Goal: Entertainment & Leisure: Consume media (video, audio)

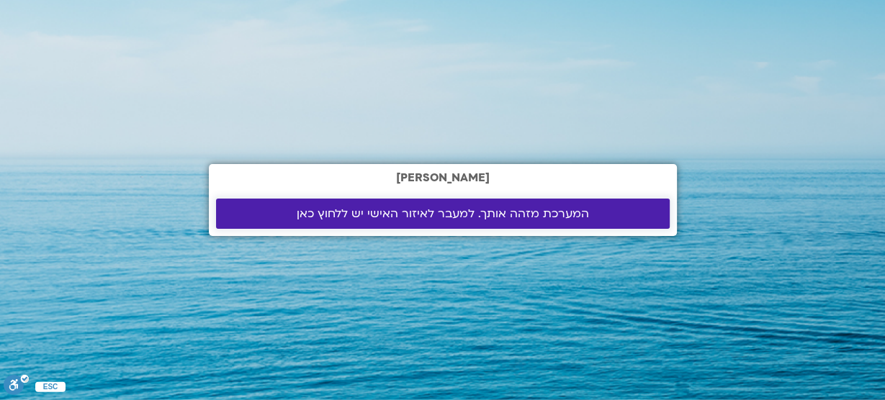
click at [464, 217] on span "המערכת מזהה אותך. למעבר לאיזור האישי יש ללחוץ כאן" at bounding box center [443, 213] width 292 height 13
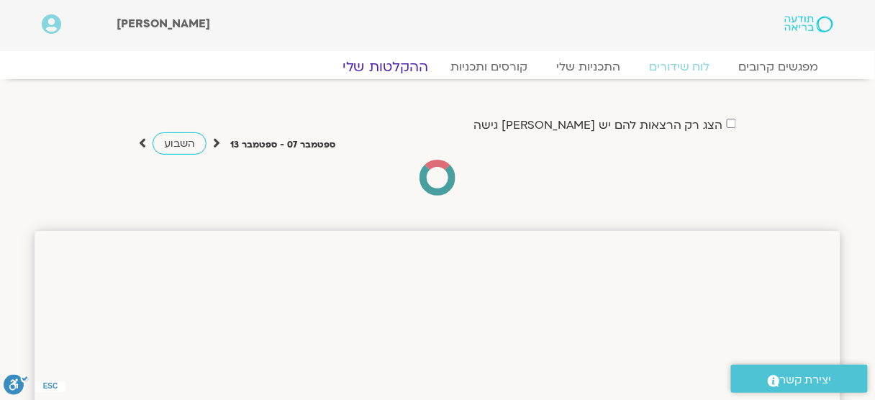
click at [407, 71] on link "ההקלטות שלי" at bounding box center [385, 66] width 121 height 17
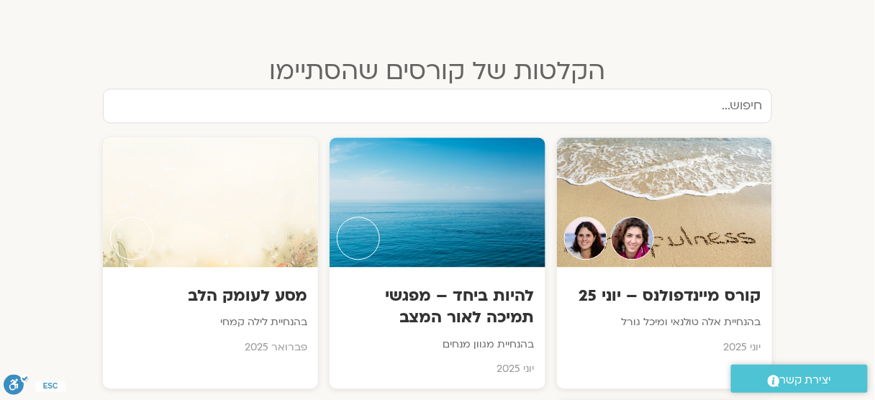
scroll to position [864, 0]
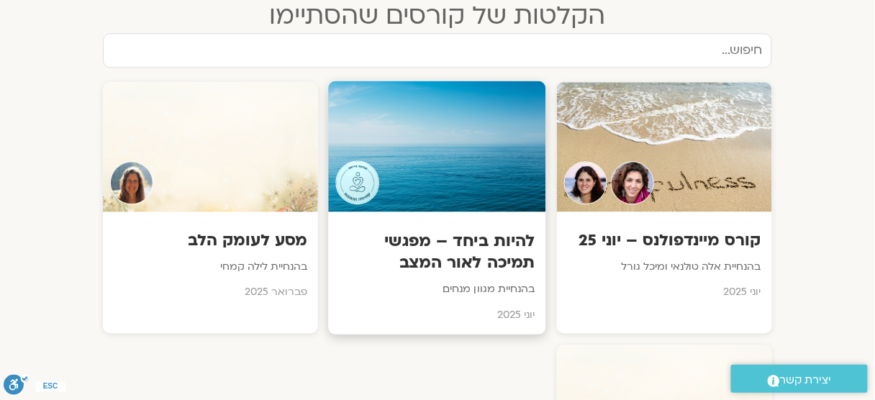
click at [496, 256] on h3 "להיות ביחד – מפגשי תמיכה לאור המצב" at bounding box center [438, 252] width 196 height 44
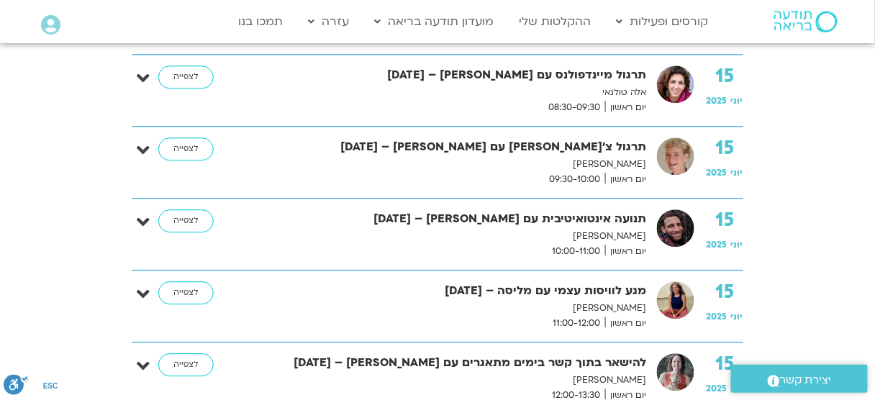
scroll to position [749, 0]
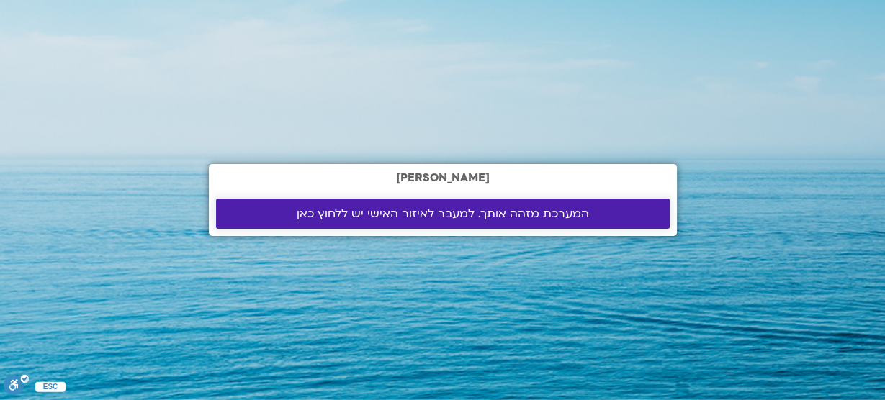
click at [383, 215] on span "המערכת מזהה אותך. למעבר לאיזור האישי יש ללחוץ כאן" at bounding box center [443, 213] width 292 height 13
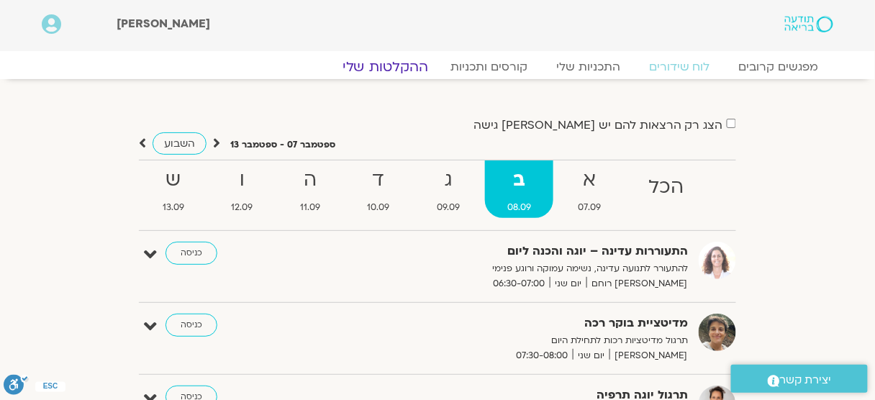
click at [384, 59] on link "ההקלטות שלי" at bounding box center [385, 66] width 121 height 17
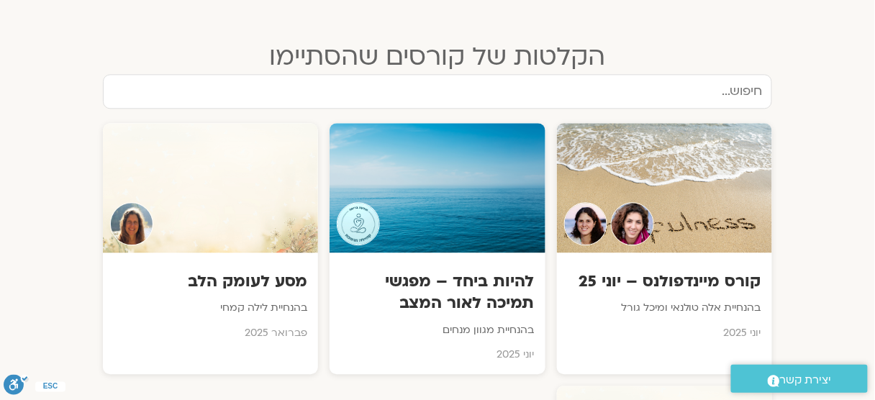
scroll to position [864, 0]
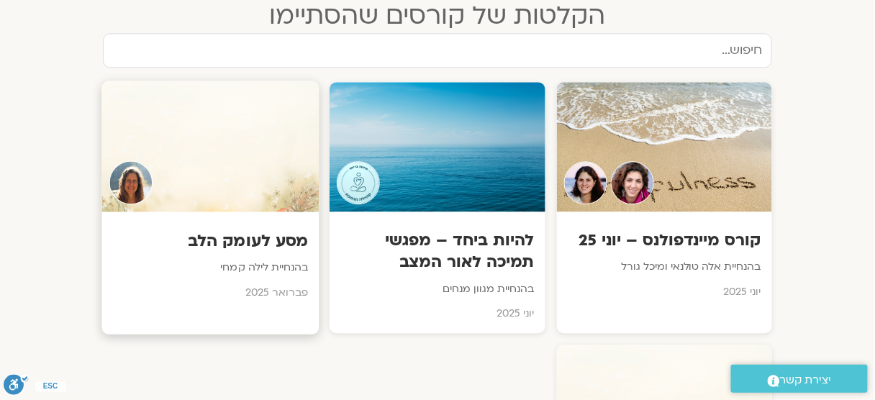
click at [279, 244] on h3 "מסע לעומק הלב" at bounding box center [211, 241] width 196 height 22
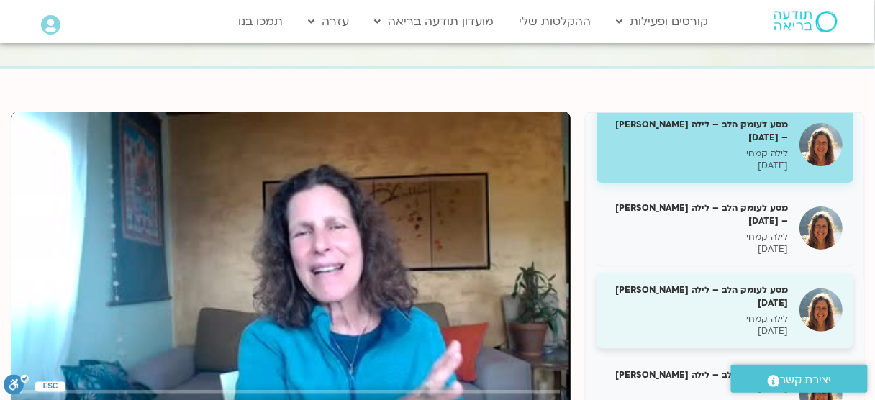
scroll to position [25, 0]
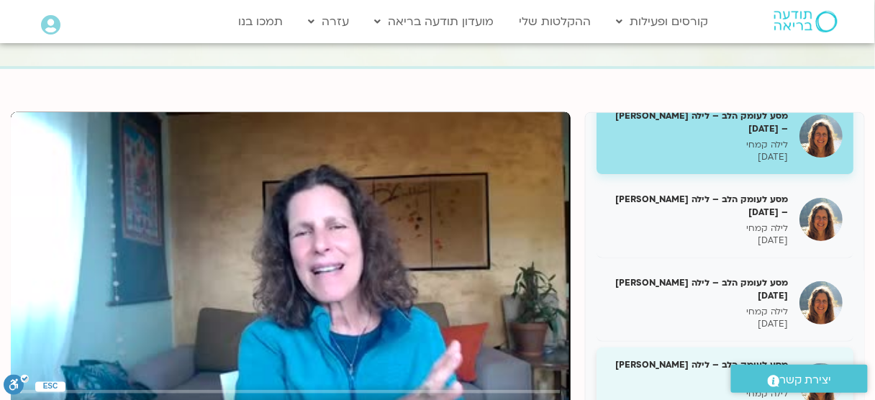
click at [704, 358] on h5 "מסע לעומק הלב – לילה [PERSON_NAME] [DATE]" at bounding box center [698, 371] width 181 height 26
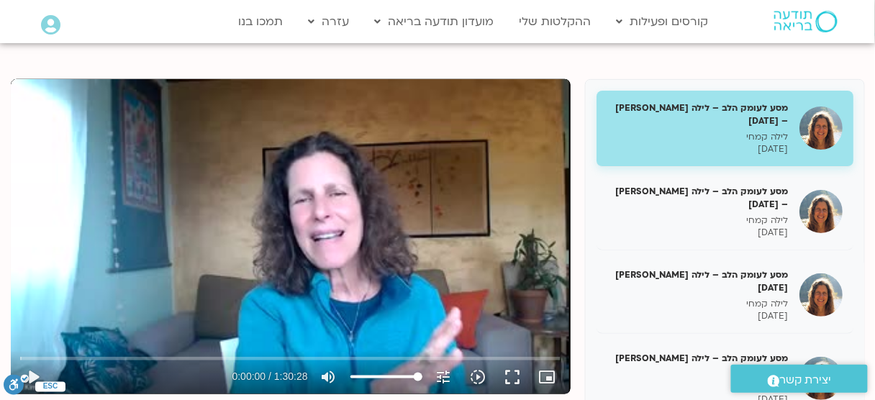
scroll to position [118, 0]
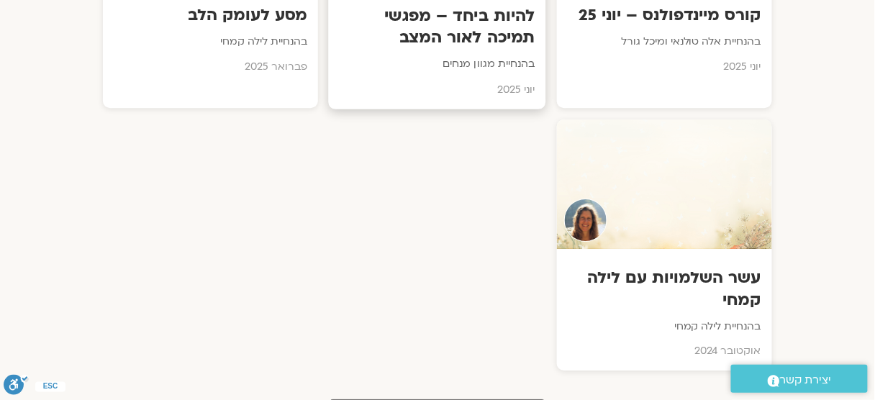
scroll to position [1152, 0]
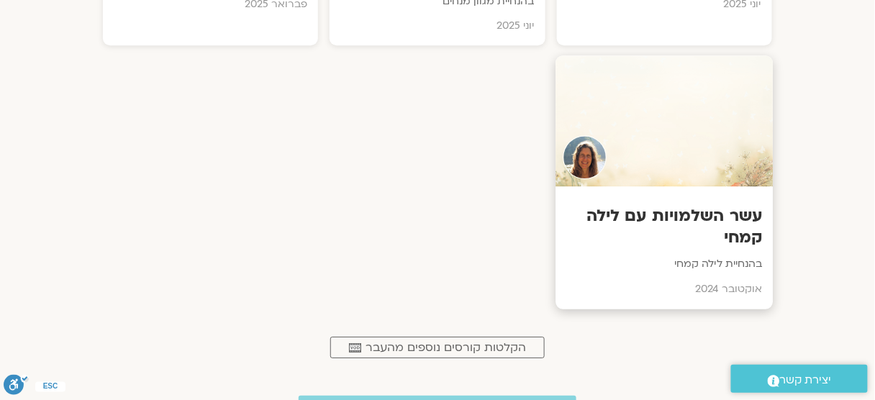
click at [610, 215] on h3 "עשר השלמויות עם לילה קמחי" at bounding box center [664, 227] width 196 height 44
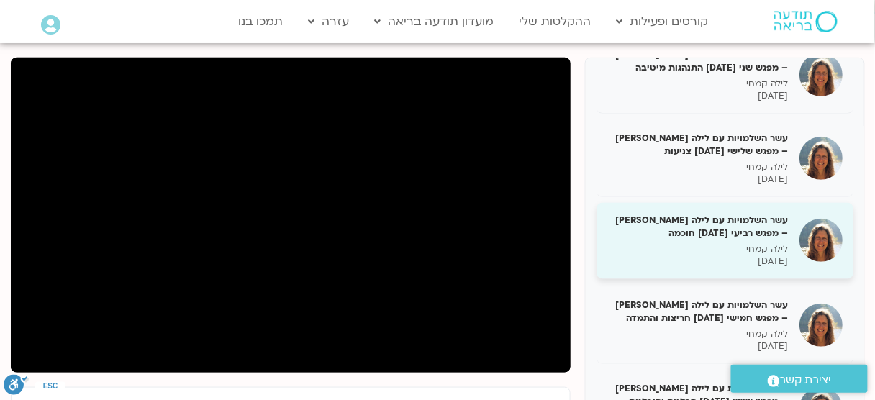
scroll to position [173, 0]
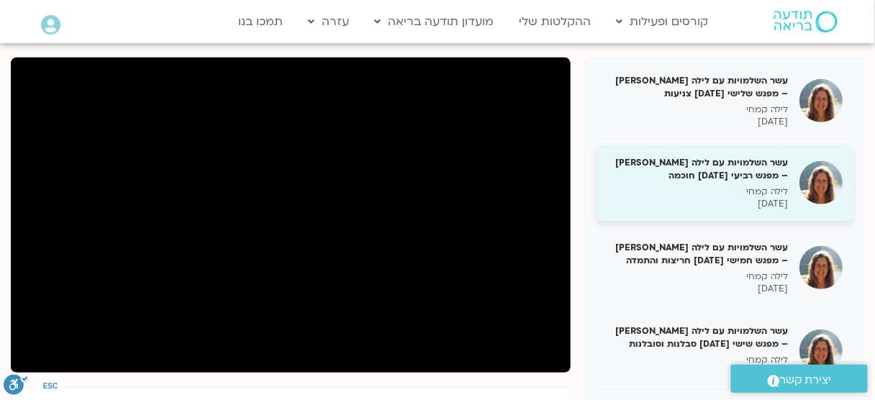
click at [669, 161] on h5 "עשר השלמויות עם לילה [PERSON_NAME] – מפגש רביעי [DATE] חוכמה" at bounding box center [698, 169] width 181 height 26
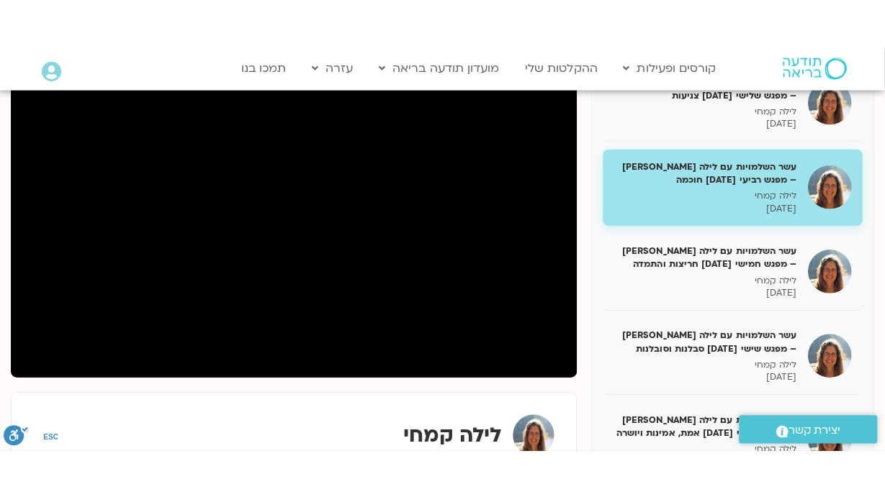
scroll to position [288, 0]
